Goal: Transaction & Acquisition: Purchase product/service

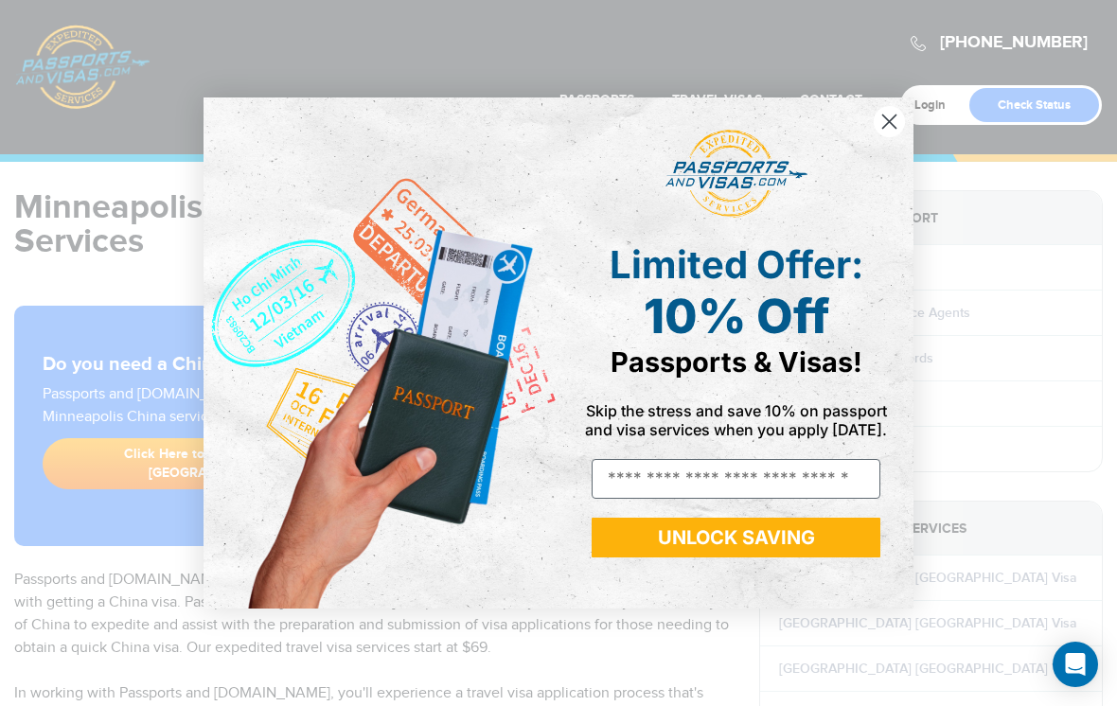
click at [879, 110] on circle "Close dialog" at bounding box center [889, 121] width 31 height 31
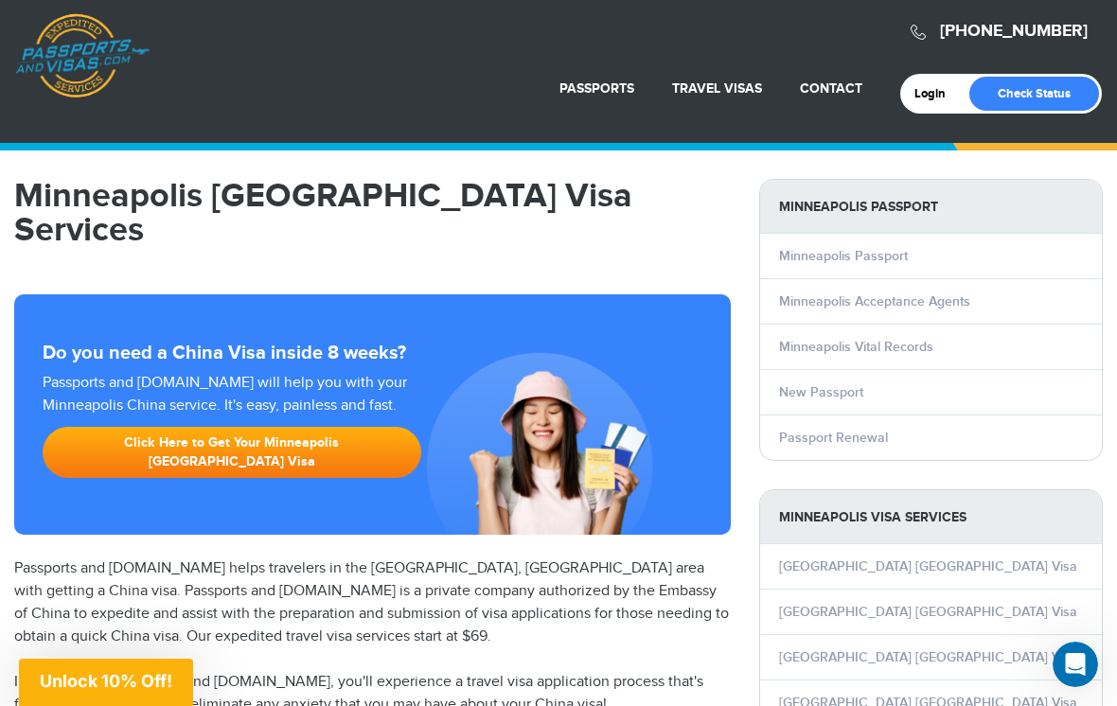
scroll to position [12, 0]
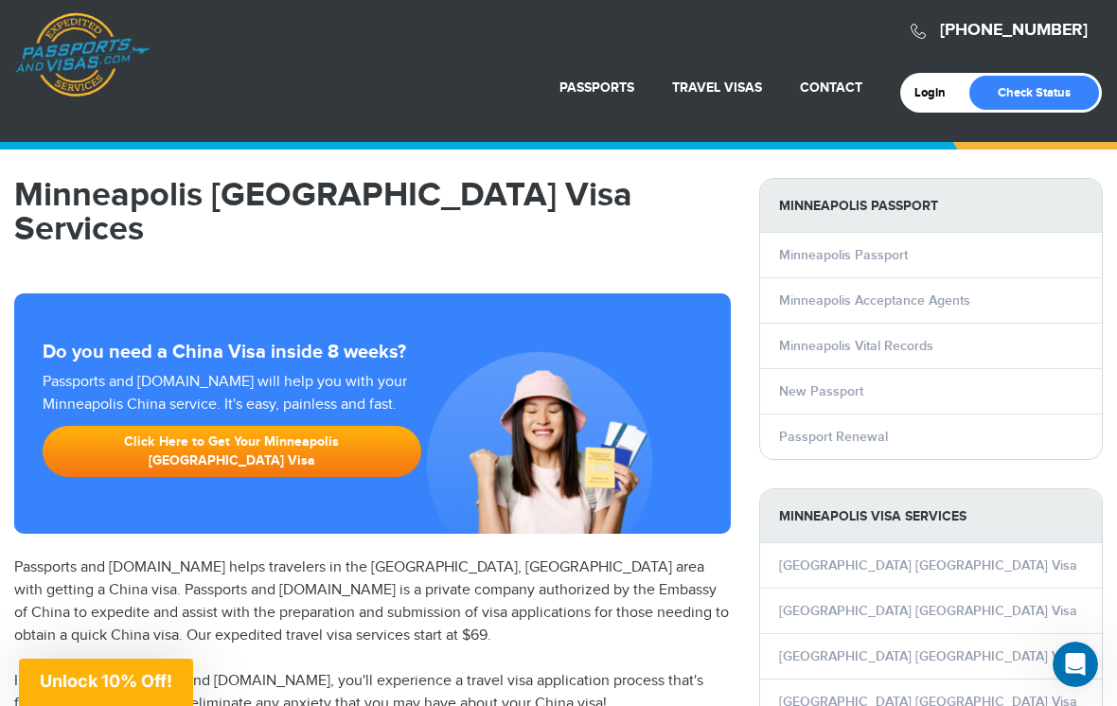
click at [963, 304] on link "Minneapolis Acceptance Agents" at bounding box center [874, 301] width 191 height 16
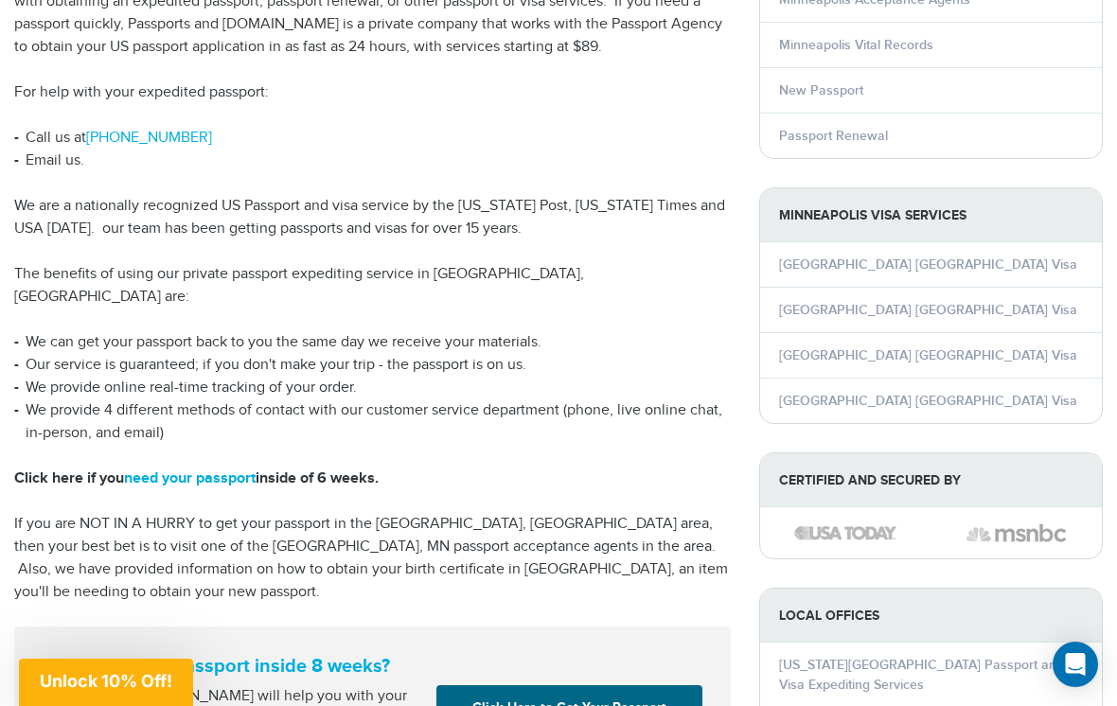
scroll to position [313, 0]
click at [870, 315] on link "[GEOGRAPHIC_DATA] [GEOGRAPHIC_DATA] Visa" at bounding box center [928, 310] width 298 height 16
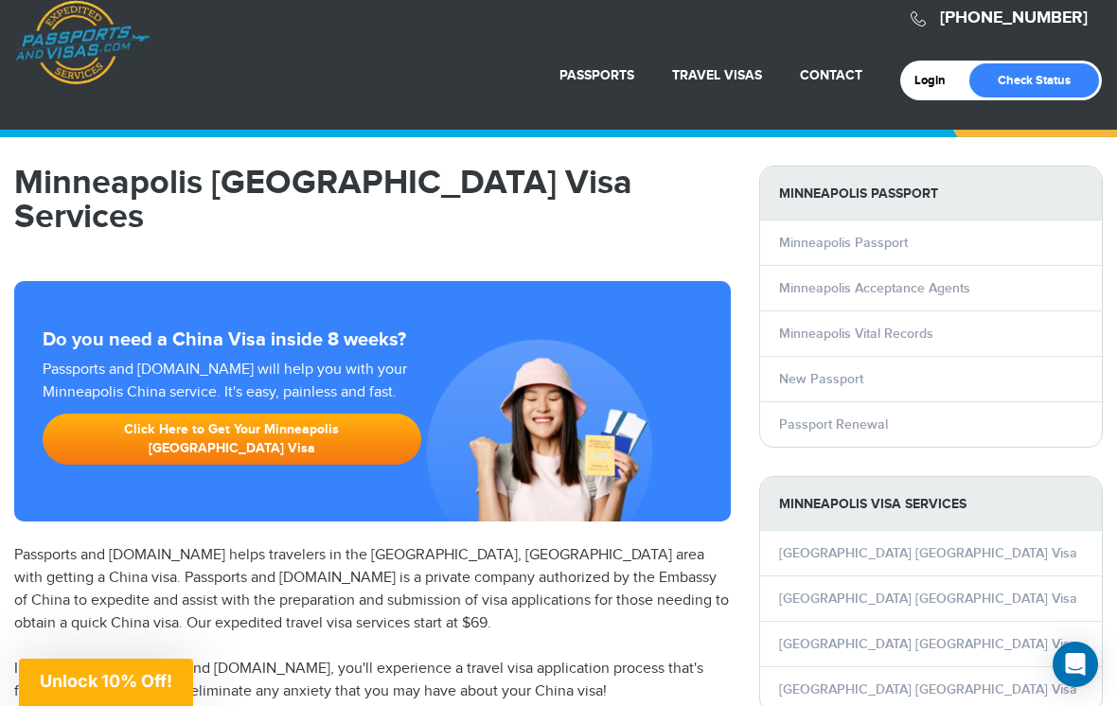
scroll to position [29, 0]
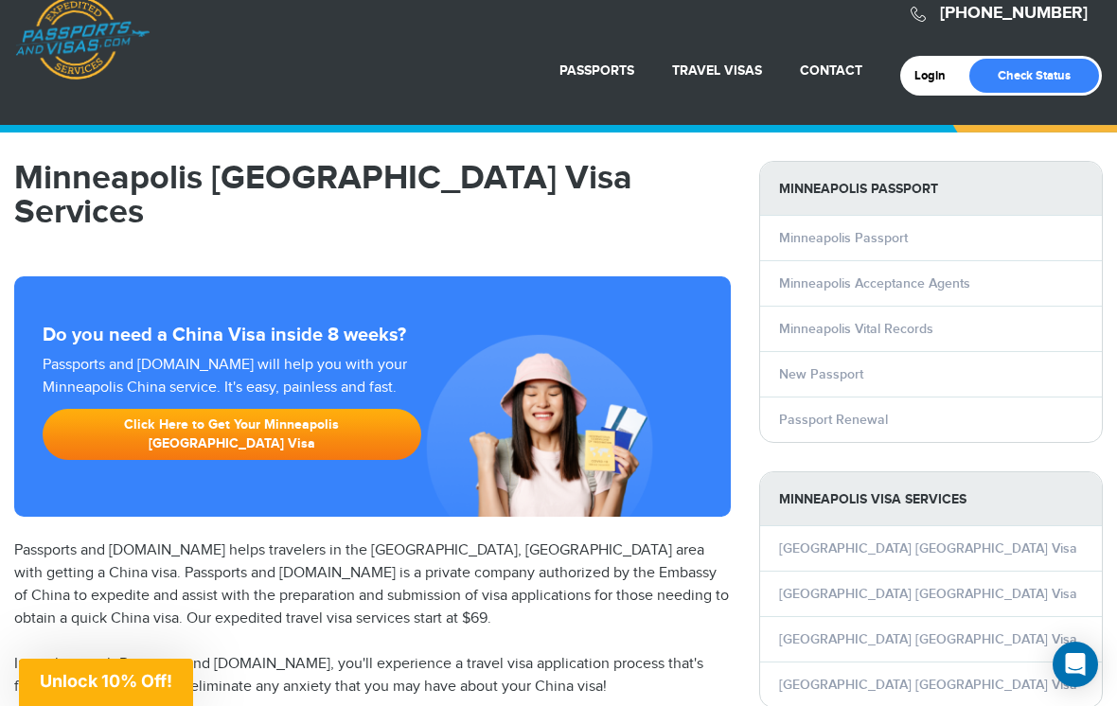
click at [317, 409] on link "Click Here to Get Your Minneapolis [GEOGRAPHIC_DATA] Visa" at bounding box center [232, 434] width 379 height 51
click at [301, 359] on div "Passports and Visas.com will help you with your Minneapolis China service. It's…" at bounding box center [232, 412] width 394 height 116
click at [277, 409] on link "Click Here to Get Your Minneapolis [GEOGRAPHIC_DATA] Visa" at bounding box center [232, 434] width 379 height 51
click at [284, 409] on link "Click Here to Get Your Minneapolis China Visa" at bounding box center [232, 434] width 379 height 51
click at [711, 79] on link "Travel Visas" at bounding box center [717, 70] width 90 height 16
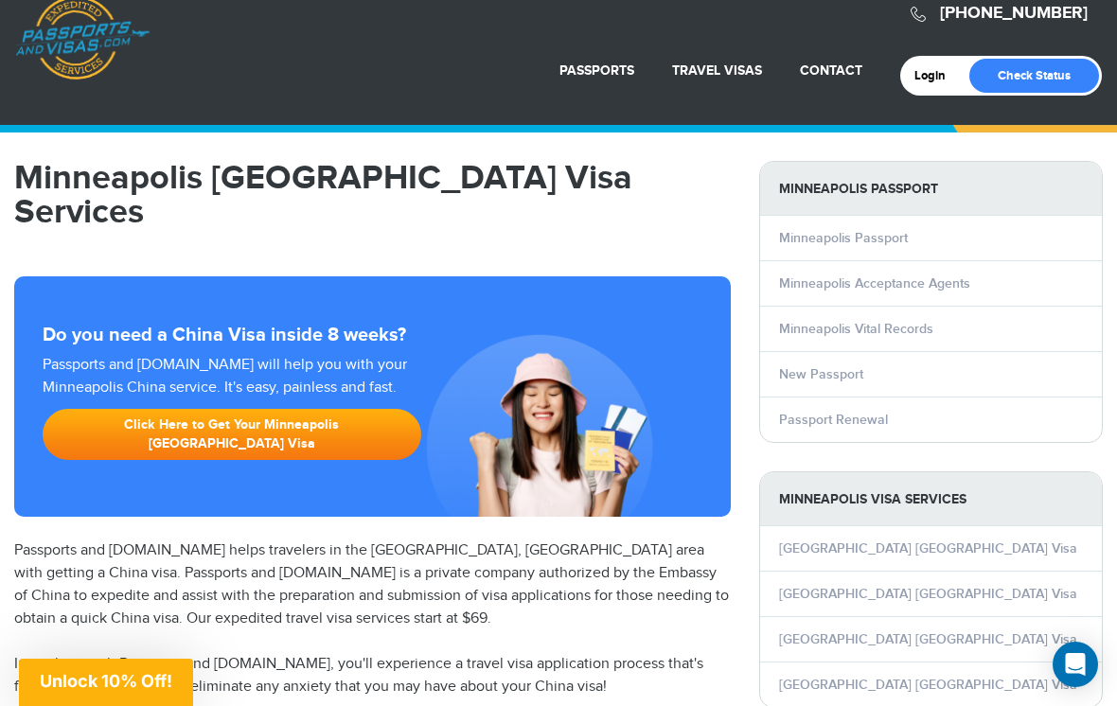
click at [687, 139] on link "China Visa Services" at bounding box center [672, 115] width 218 height 47
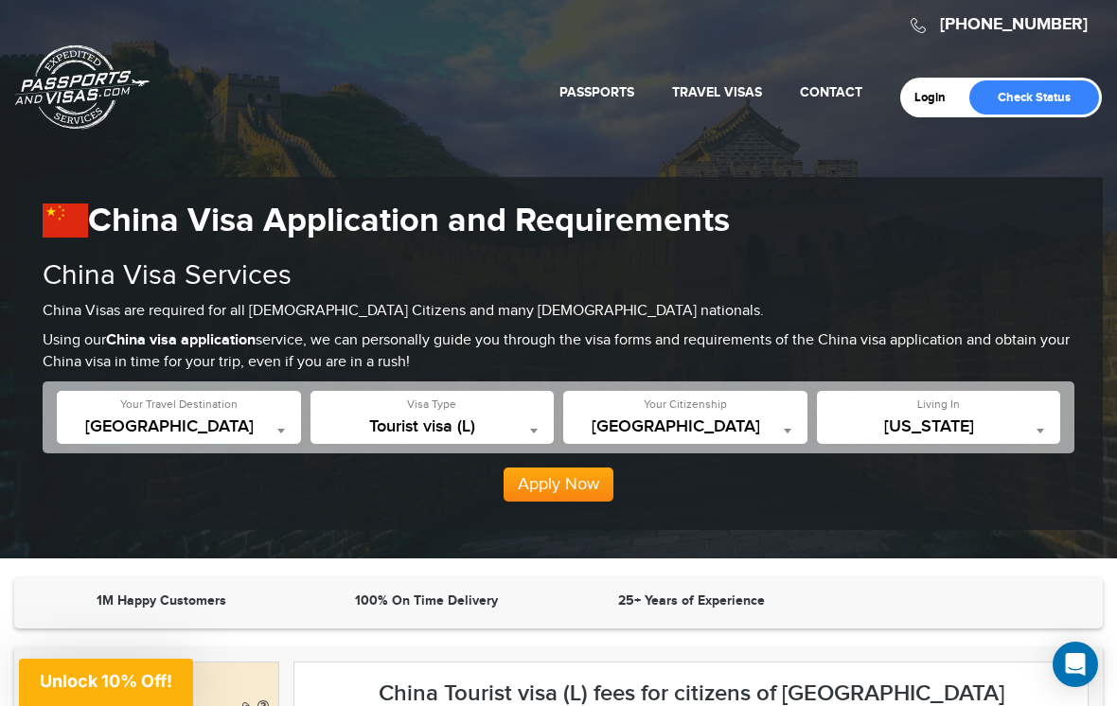
scroll to position [20, 0]
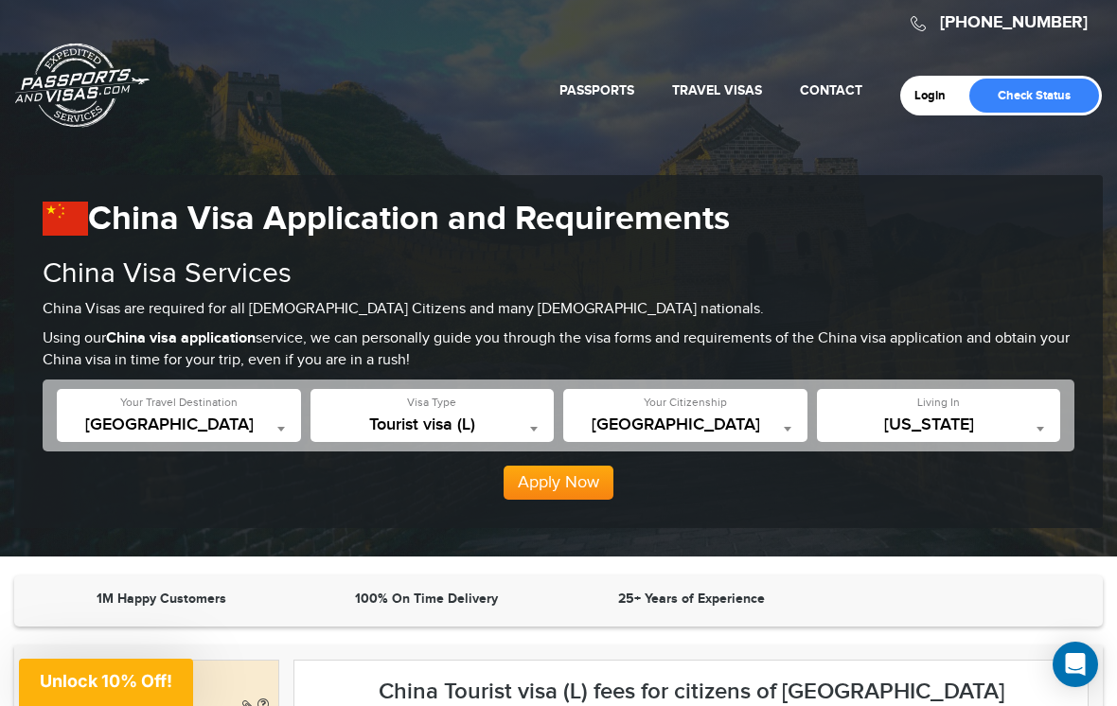
click at [528, 417] on span at bounding box center [534, 429] width 19 height 25
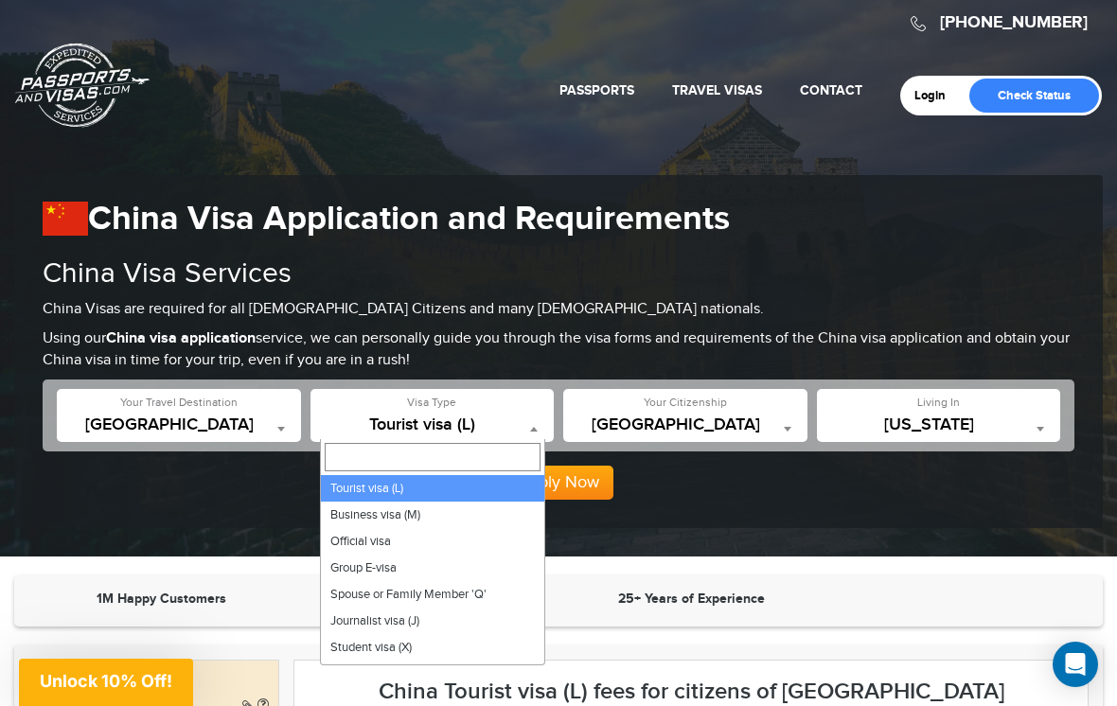
select select "*****"
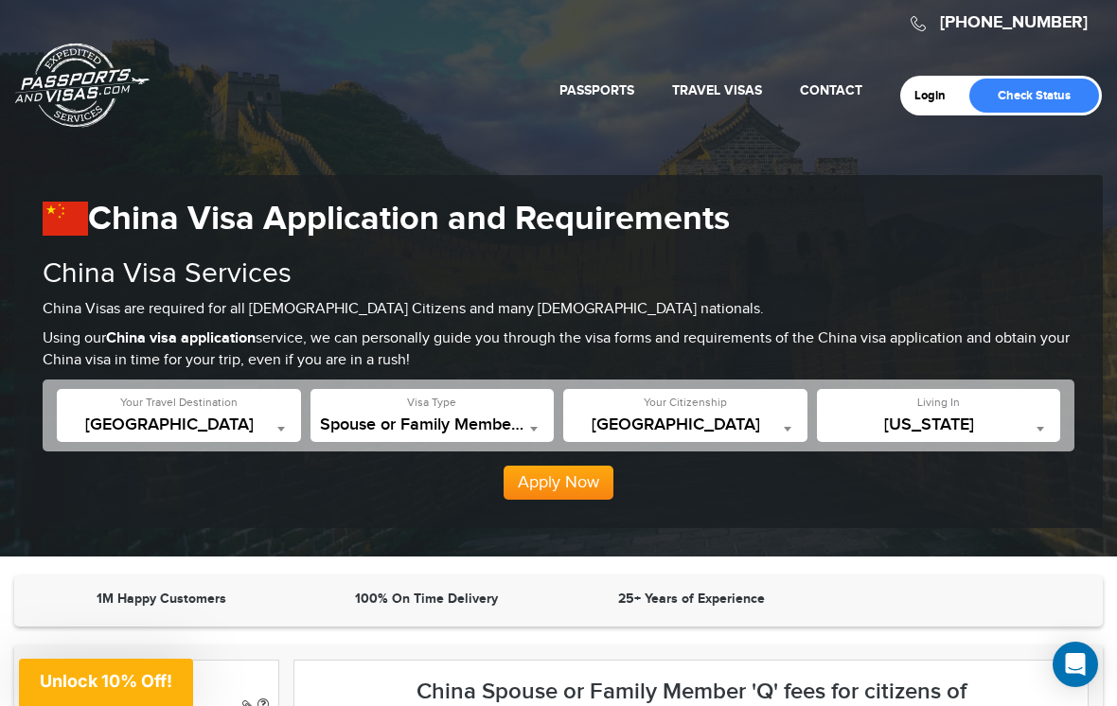
click at [1025, 424] on span "California" at bounding box center [939, 425] width 225 height 19
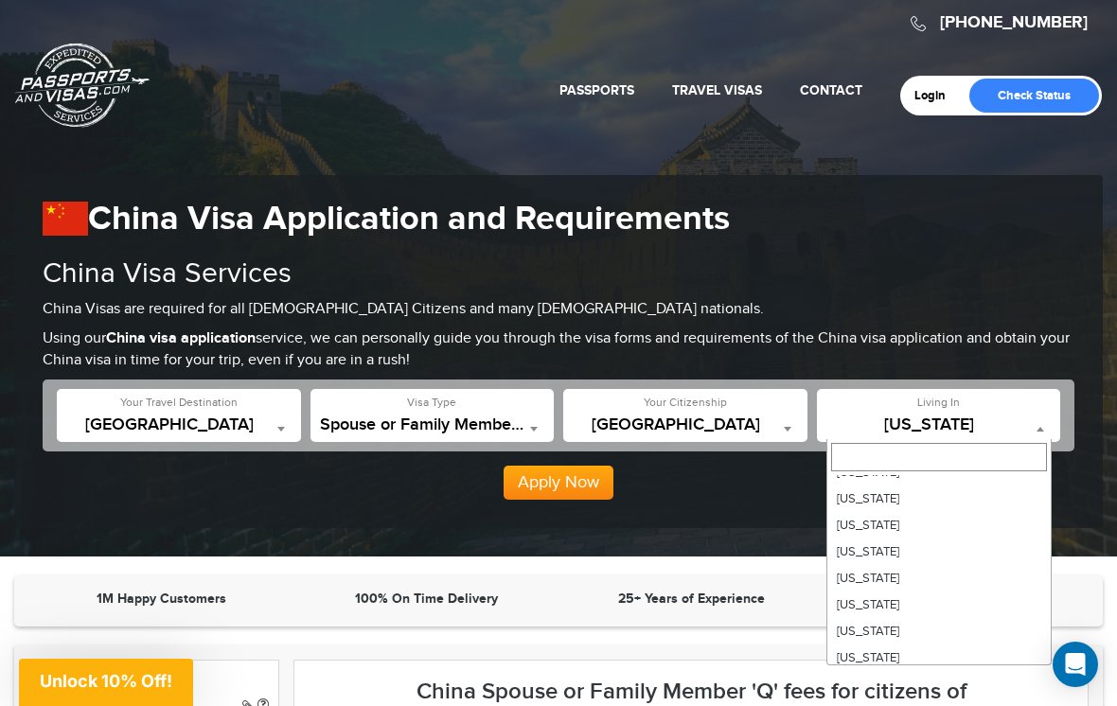
scroll to position [504, 0]
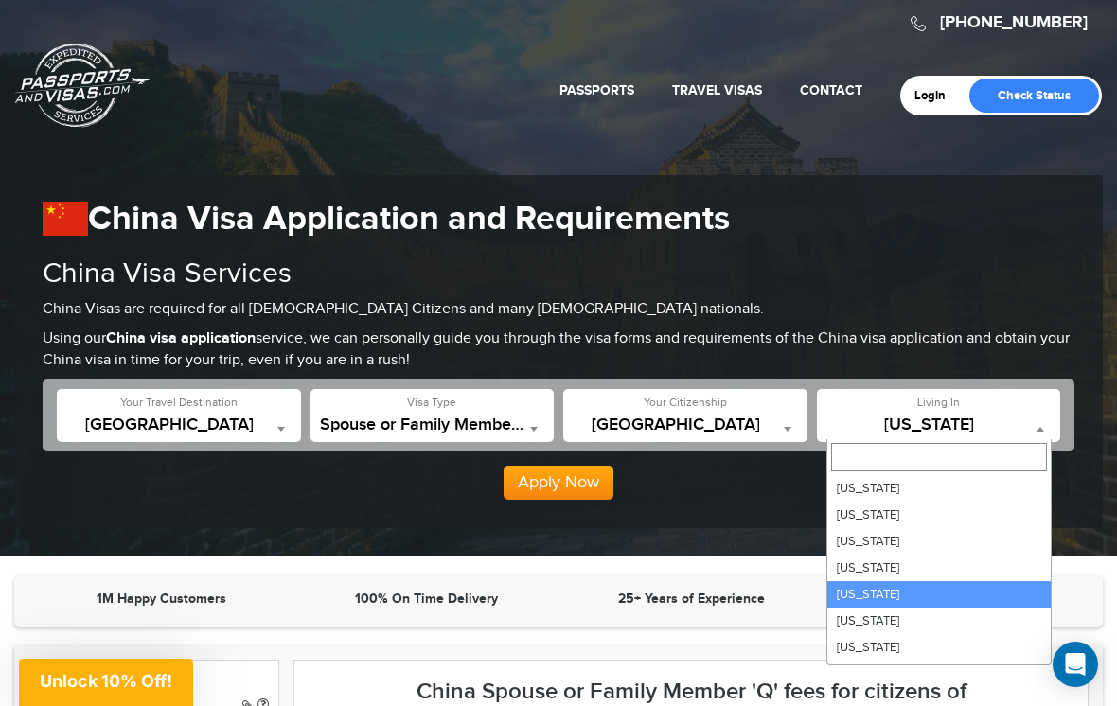
select select "**"
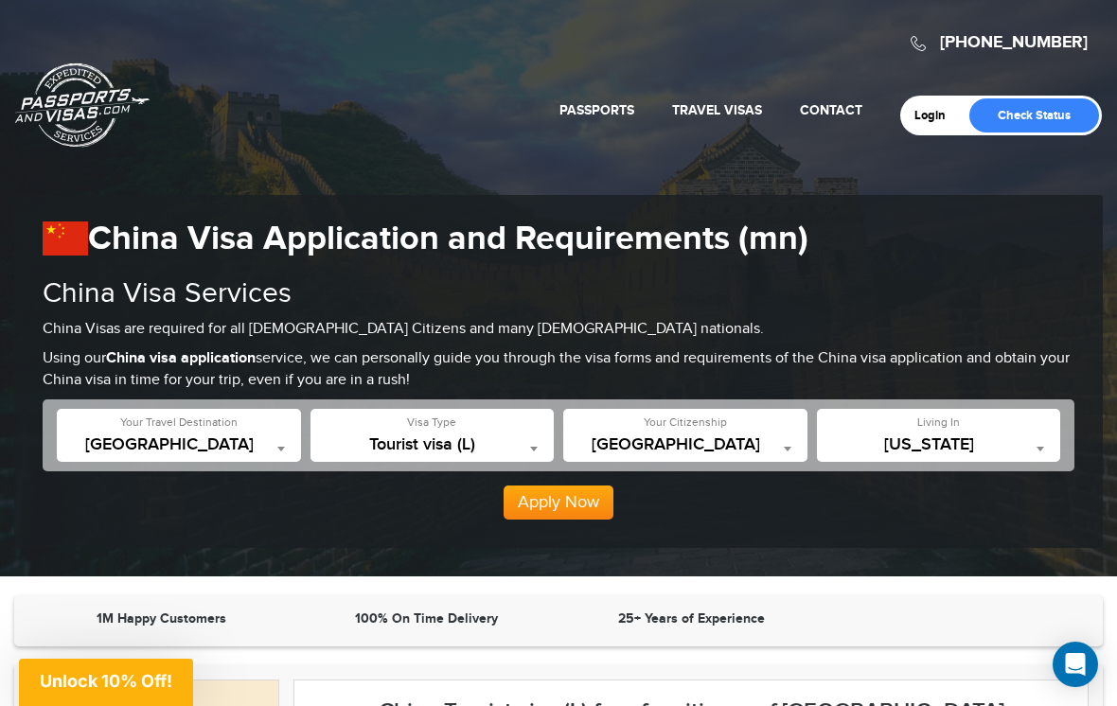
click at [512, 438] on span "Tourist visa (L)" at bounding box center [432, 445] width 225 height 19
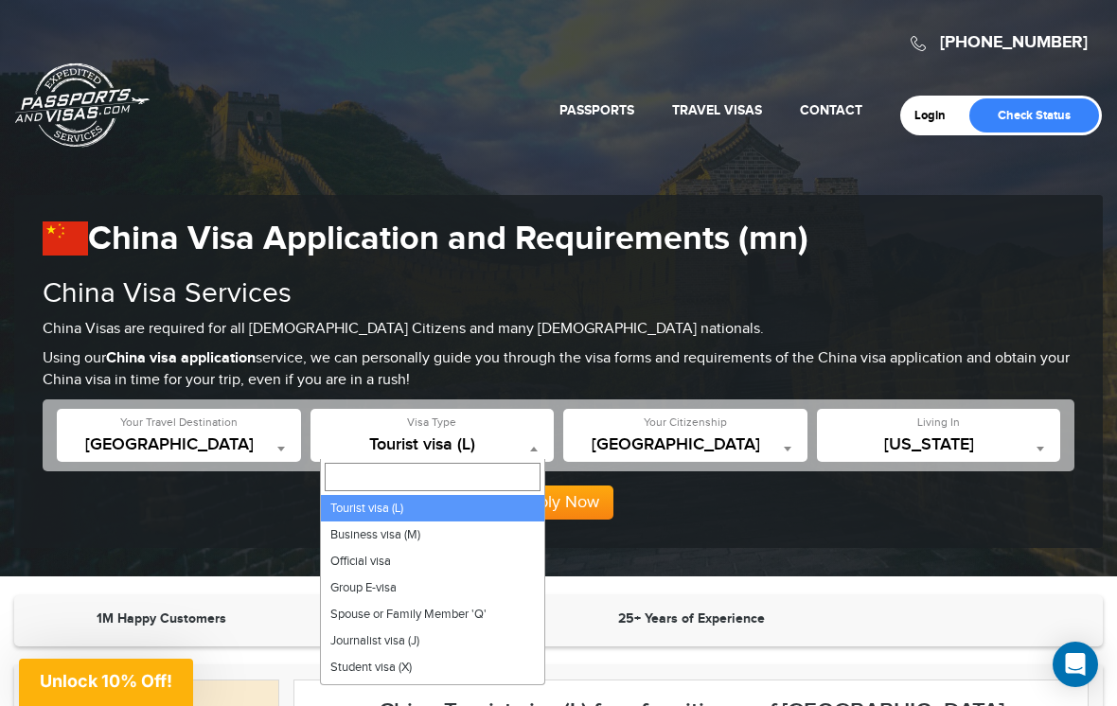
select select "*****"
